Goal: Information Seeking & Learning: Learn about a topic

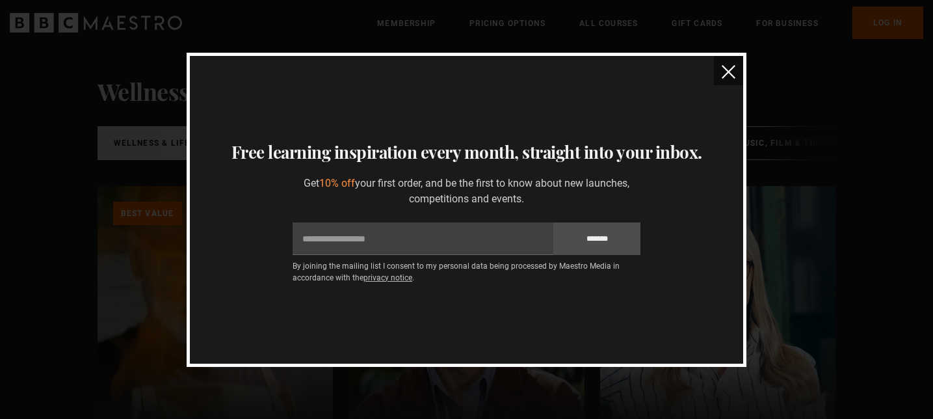
scroll to position [183, 0]
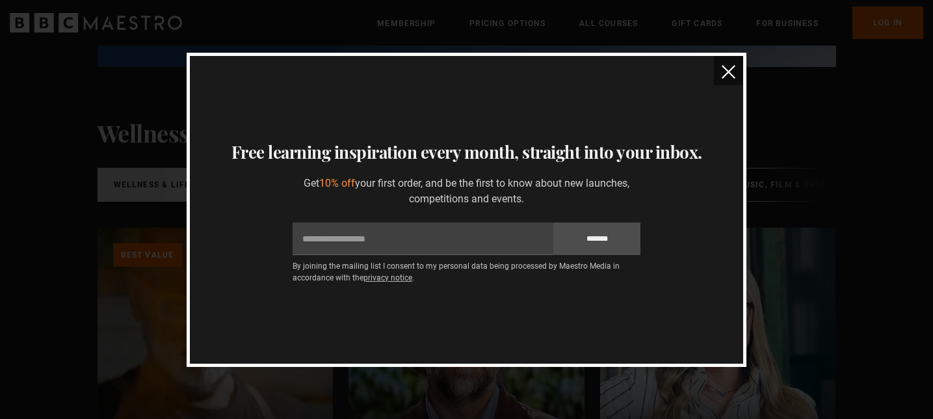
click at [730, 68] on img "close" at bounding box center [729, 72] width 14 height 14
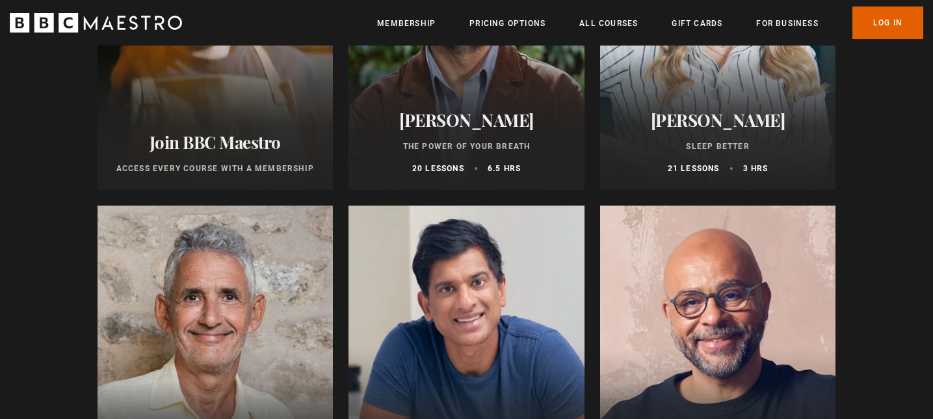
scroll to position [507, 0]
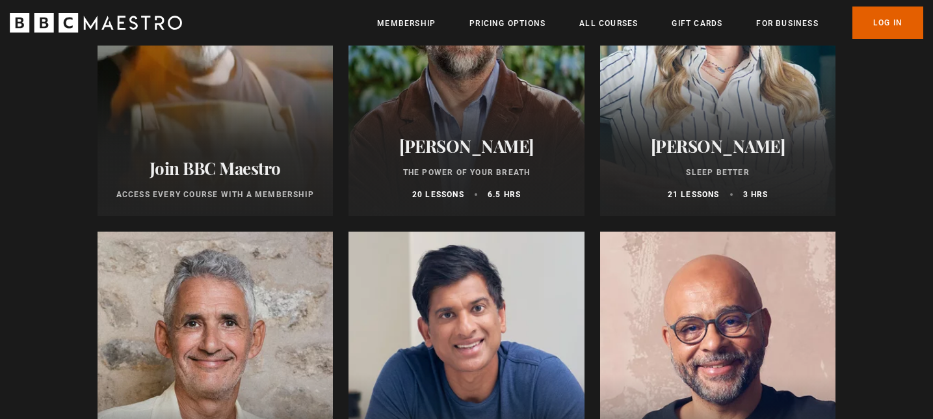
click at [475, 145] on h2 "[PERSON_NAME]" at bounding box center [466, 146] width 205 height 20
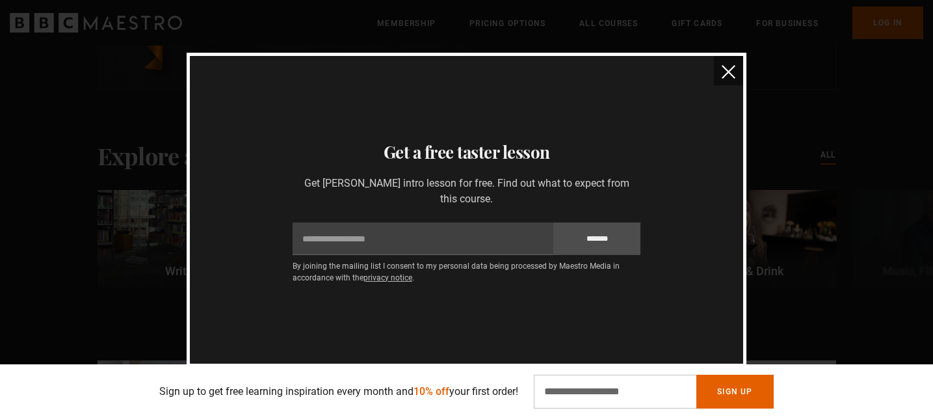
scroll to position [3545, 0]
click at [727, 69] on img "close" at bounding box center [729, 72] width 14 height 14
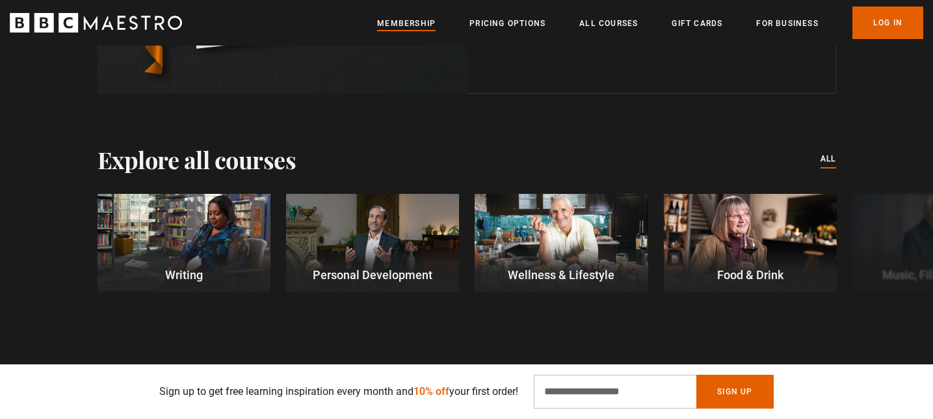
scroll to position [0, 1022]
